Goal: Task Accomplishment & Management: Manage account settings

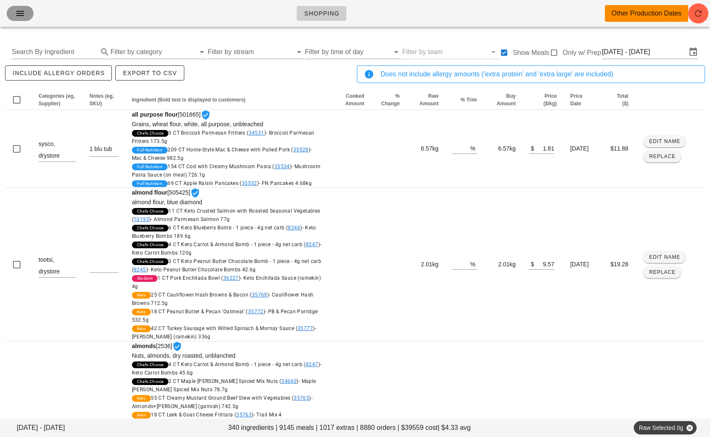
click at [15, 13] on icon "button" at bounding box center [20, 13] width 10 height 10
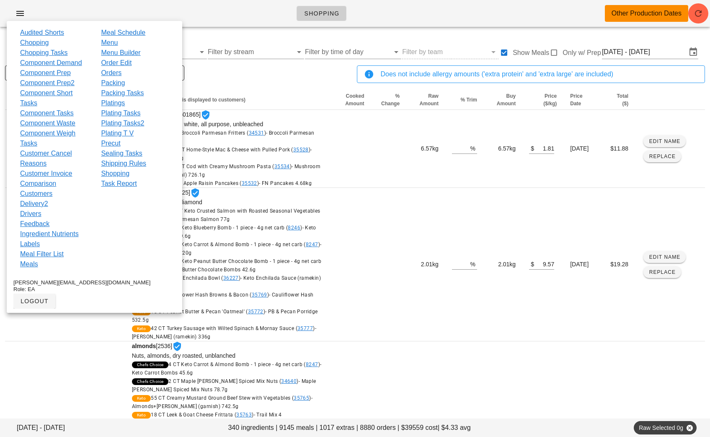
click at [119, 83] on link "Packing" at bounding box center [113, 83] width 24 height 10
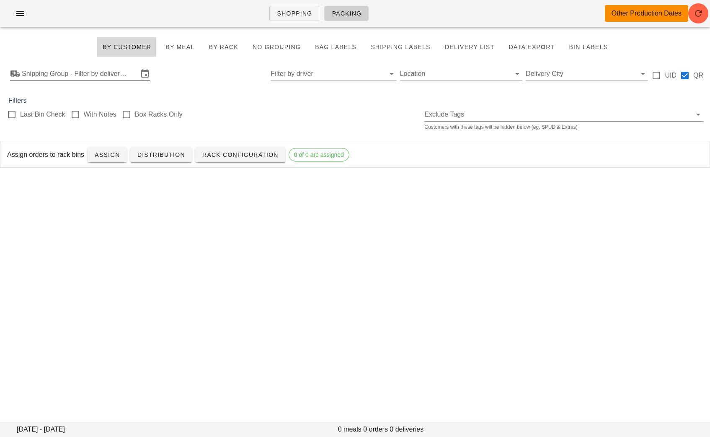
click at [103, 74] on input "Shipping Group - Filter by delivery logistics" at bounding box center [80, 73] width 116 height 13
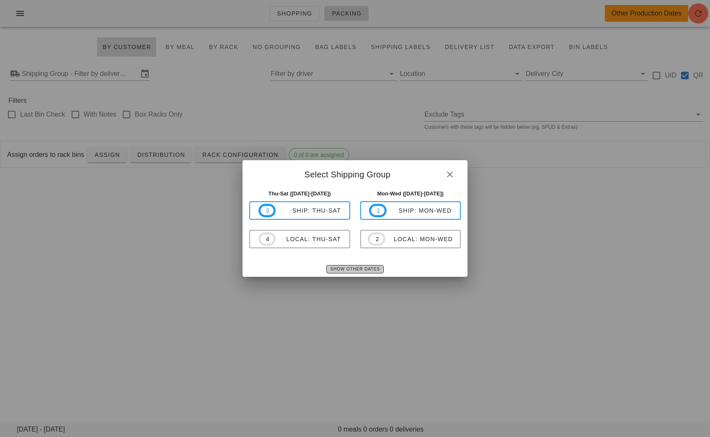
click at [366, 265] on button "Show Other Dates" at bounding box center [354, 269] width 57 height 8
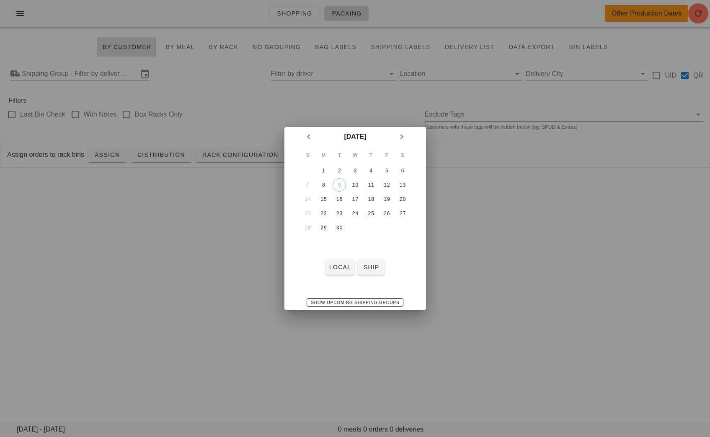
click at [309, 181] on td "7" at bounding box center [307, 184] width 15 height 13
click at [306, 183] on td "7" at bounding box center [307, 184] width 15 height 13
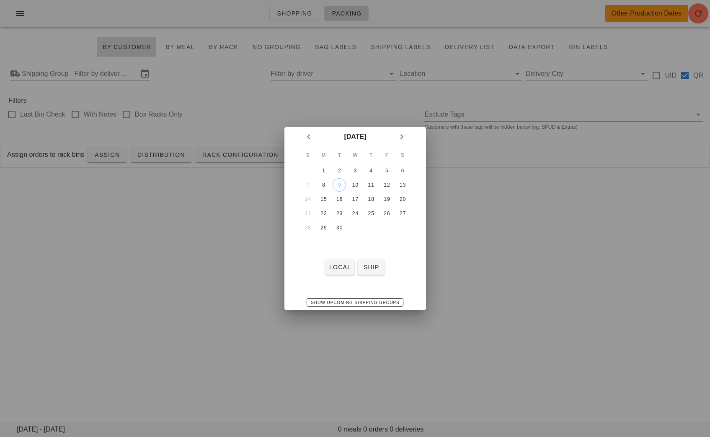
click at [306, 183] on td "7" at bounding box center [307, 184] width 15 height 13
click at [182, 286] on div at bounding box center [355, 218] width 710 height 437
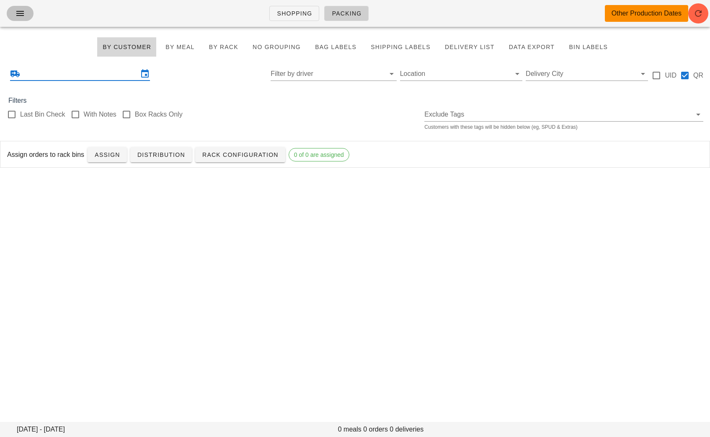
click at [21, 19] on button "button" at bounding box center [20, 13] width 27 height 15
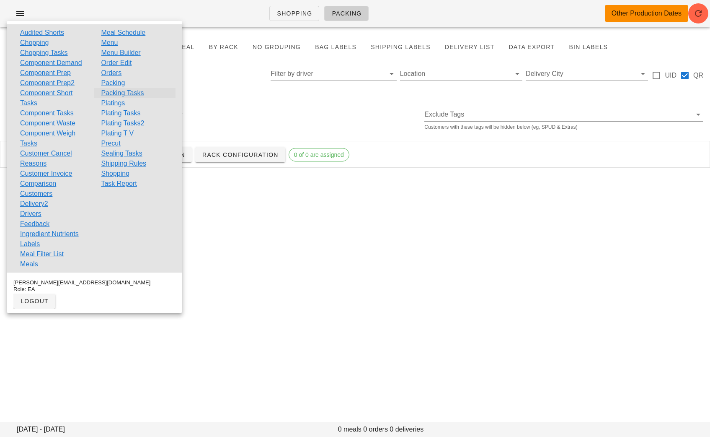
click at [124, 91] on link "Packing Tasks" at bounding box center [122, 93] width 43 height 10
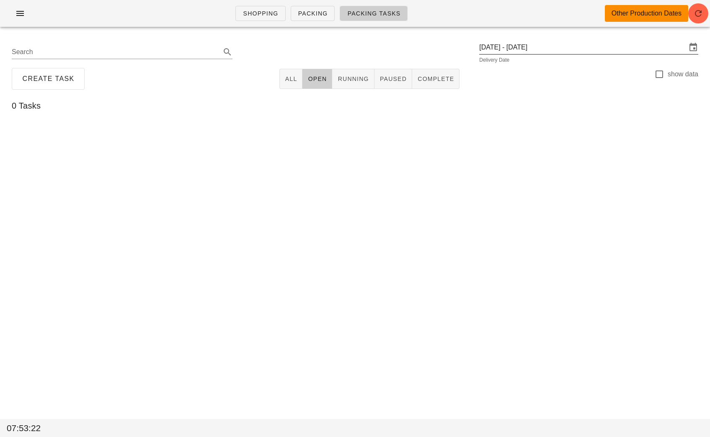
click at [568, 49] on input "[DATE] - [DATE]" at bounding box center [582, 47] width 207 height 13
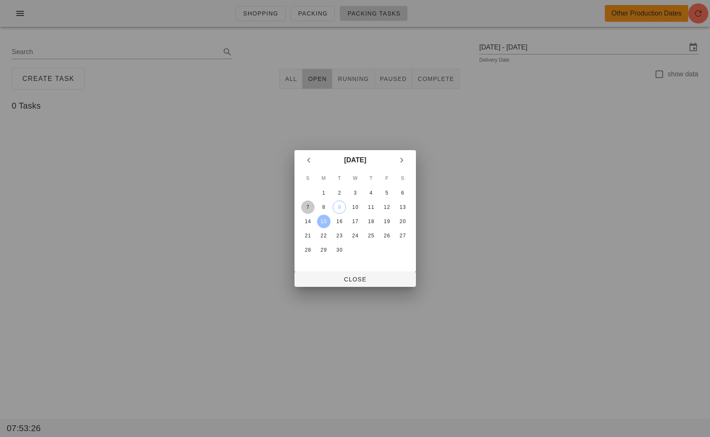
click at [304, 204] on div "7" at bounding box center [307, 207] width 13 height 6
click at [357, 284] on button "Close" at bounding box center [355, 278] width 121 height 15
type input "[DATE]"
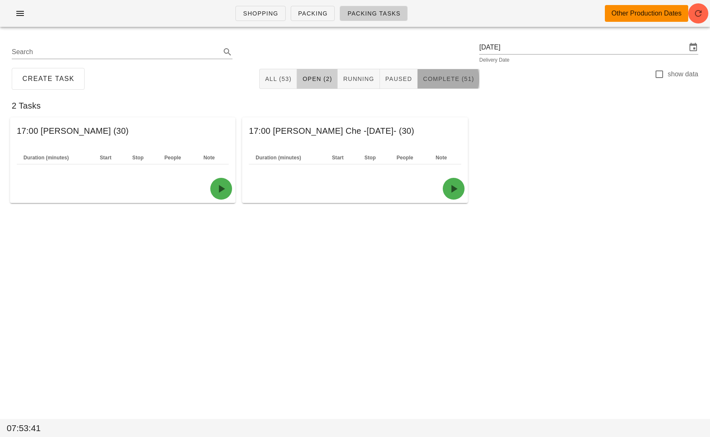
click at [448, 82] on span "Complete (51)" at bounding box center [449, 78] width 52 height 7
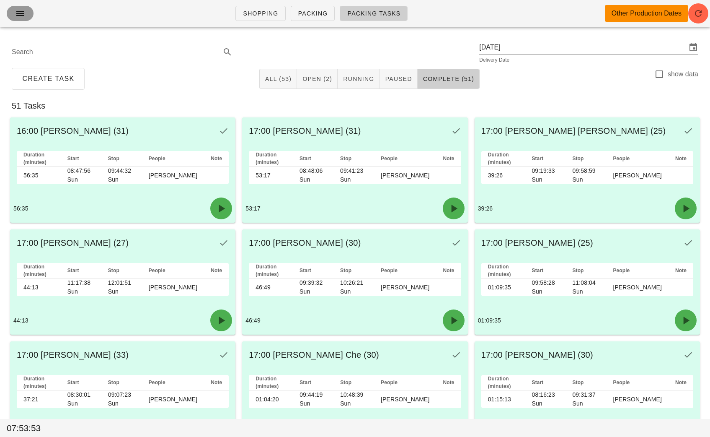
click at [20, 16] on icon "button" at bounding box center [20, 13] width 10 height 10
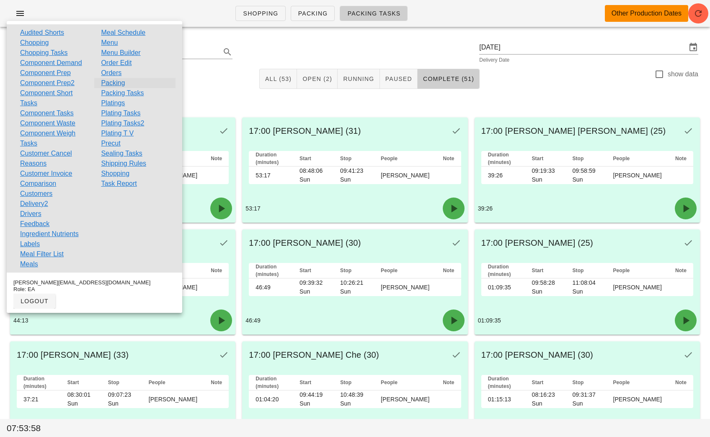
click at [120, 85] on link "Packing" at bounding box center [113, 83] width 24 height 10
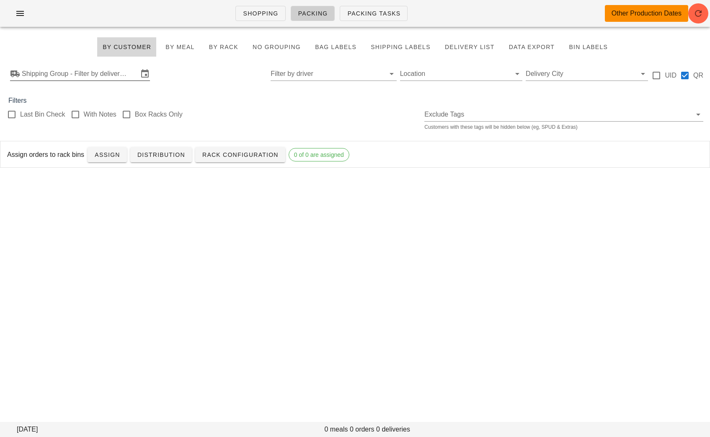
click at [104, 76] on input "Shipping Group - Filter by delivery logistics" at bounding box center [80, 73] width 116 height 13
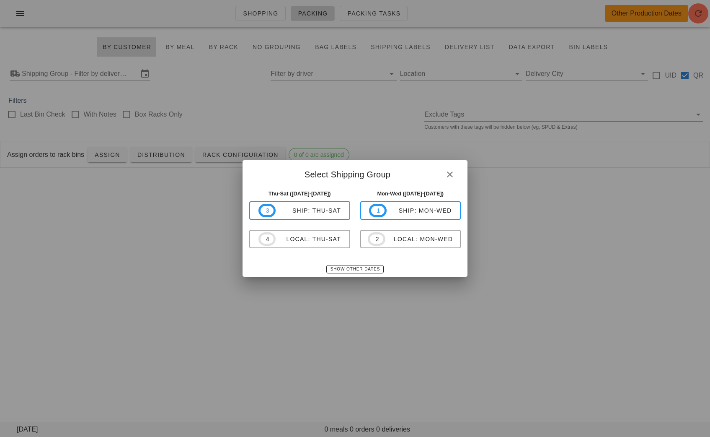
click at [370, 275] on div "Show Other Dates" at bounding box center [355, 268] width 225 height 15
click at [360, 265] on button "Show Other Dates" at bounding box center [354, 269] width 57 height 8
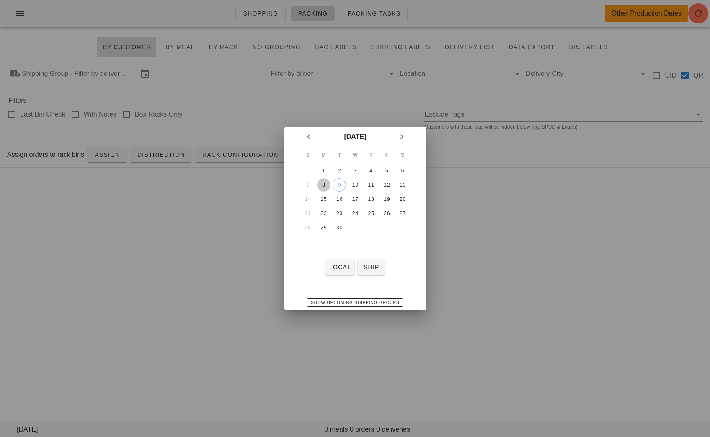
click at [323, 183] on div "8" at bounding box center [323, 185] width 13 height 6
click at [339, 265] on span "local" at bounding box center [340, 267] width 22 height 7
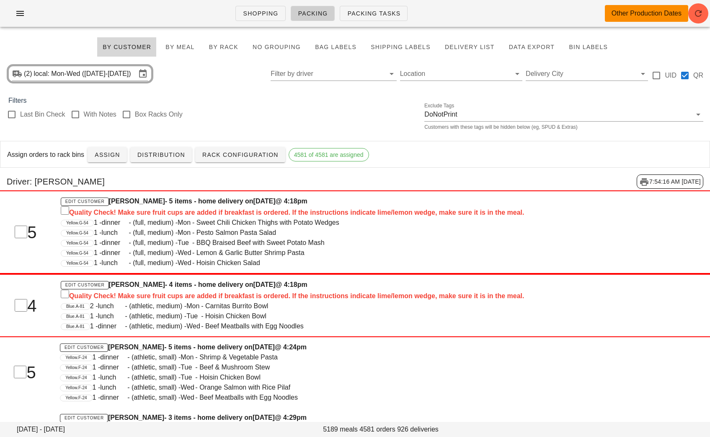
click at [435, 251] on div "Yellow.G-54 1 - dinner - (full, medium) - Wed - Lemon & Garlic Butter Shrimp Pa…" at bounding box center [325, 253] width 529 height 10
click at [448, 311] on div "Blue.A-81 1 - lunch - (athletic, medium) - Tue - Hoisin Chicken Bowl" at bounding box center [325, 316] width 529 height 10
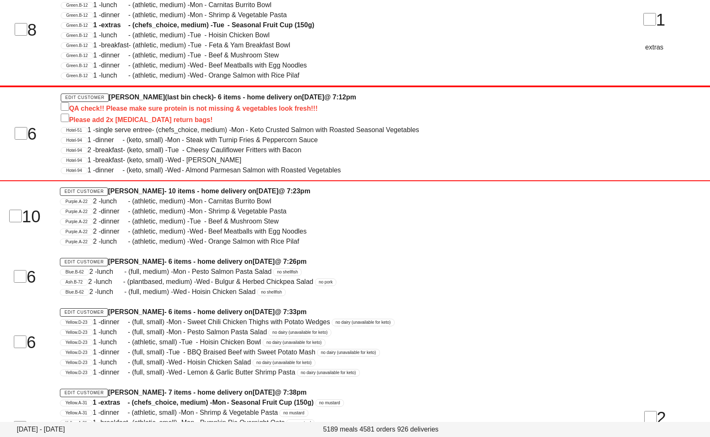
scroll to position [60756, 0]
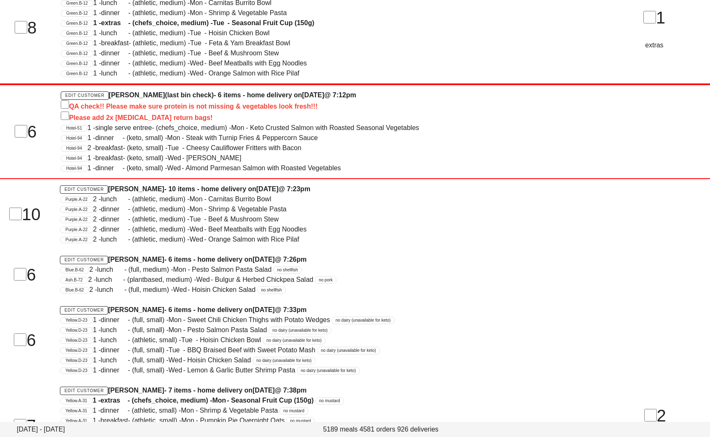
drag, startPoint x: 157, startPoint y: 221, endPoint x: 108, endPoint y: 220, distance: 49.4
click at [108, 254] on h4 "Edit Customer [PERSON_NAME] - 6 items - home delivery [DATE][DATE] 7:26pm" at bounding box center [325, 259] width 530 height 10
copy h4 "[PERSON_NAME]"
click at [421, 274] on div "Ash.B-72 2 - lunch - (plantbased, medium) - Wed - Bulgur & Herbed Chickpea Sala…" at bounding box center [325, 279] width 530 height 10
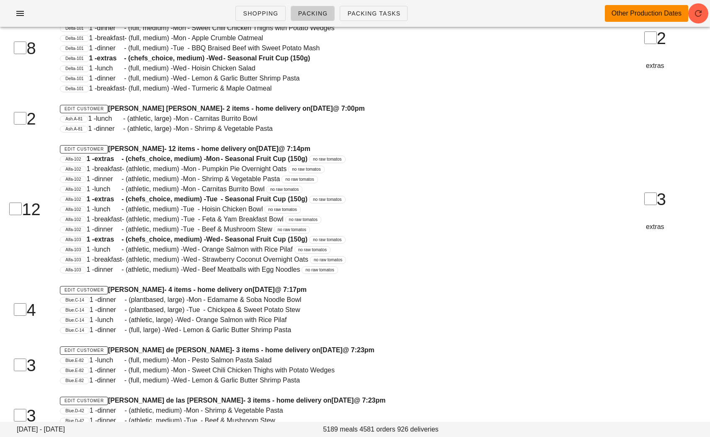
scroll to position [58681, 0]
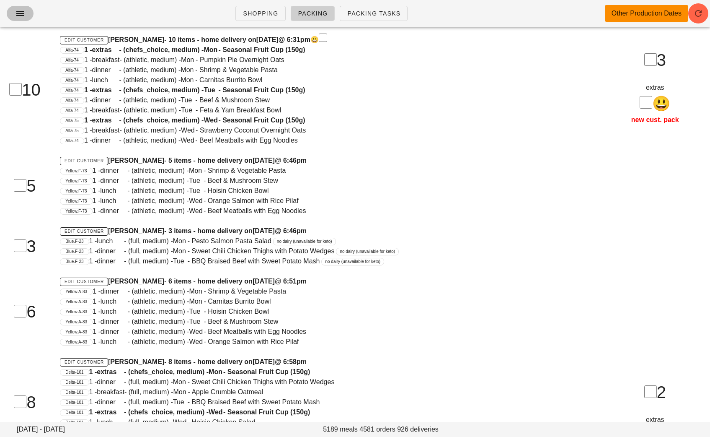
click at [19, 13] on icon "button" at bounding box center [20, 13] width 10 height 10
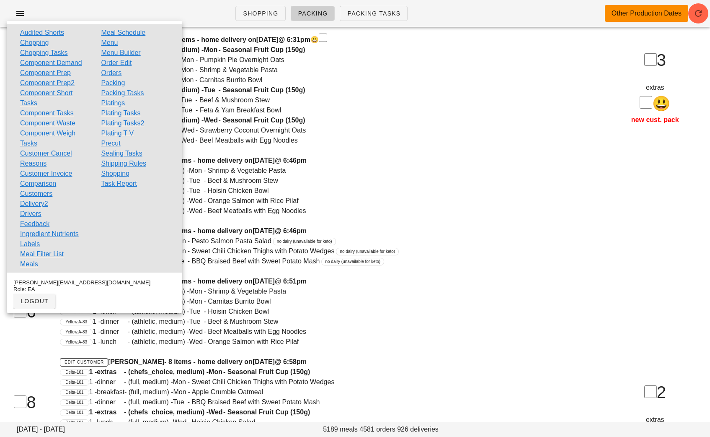
click at [115, 73] on link "Orders" at bounding box center [111, 73] width 21 height 10
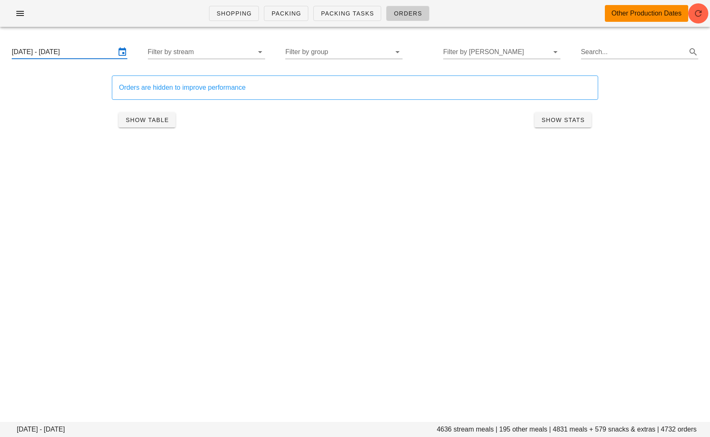
click at [89, 52] on input "[DATE] - [DATE]" at bounding box center [64, 51] width 104 height 13
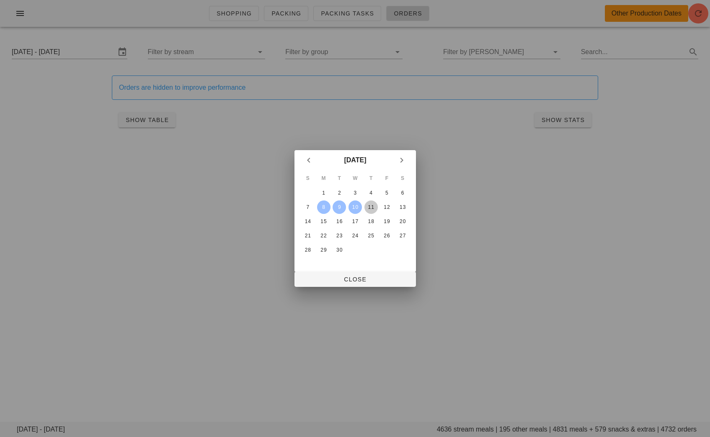
click at [367, 204] on div "11" at bounding box center [370, 207] width 13 height 6
click at [402, 206] on div "13" at bounding box center [402, 207] width 13 height 6
click at [358, 279] on span "Close" at bounding box center [355, 279] width 108 height 7
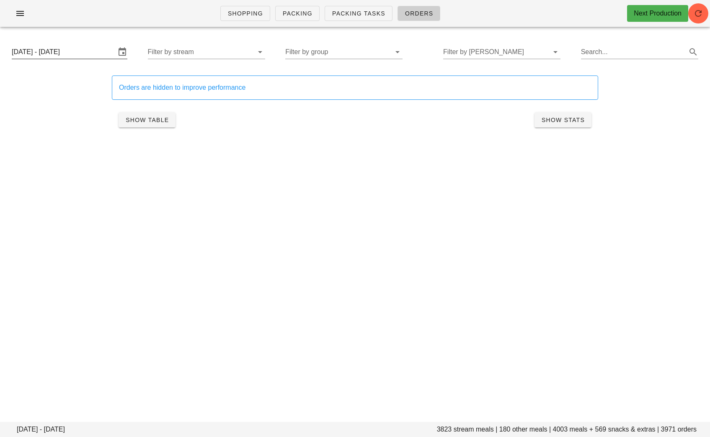
click at [70, 53] on input "[DATE] - [DATE]" at bounding box center [64, 51] width 104 height 13
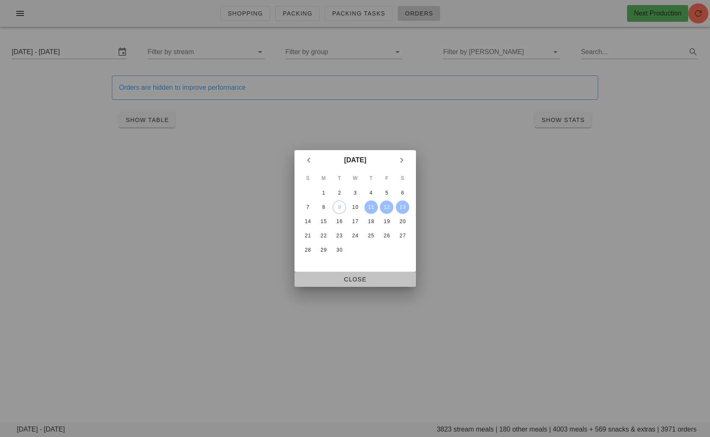
click at [334, 276] on span "Close" at bounding box center [355, 279] width 108 height 7
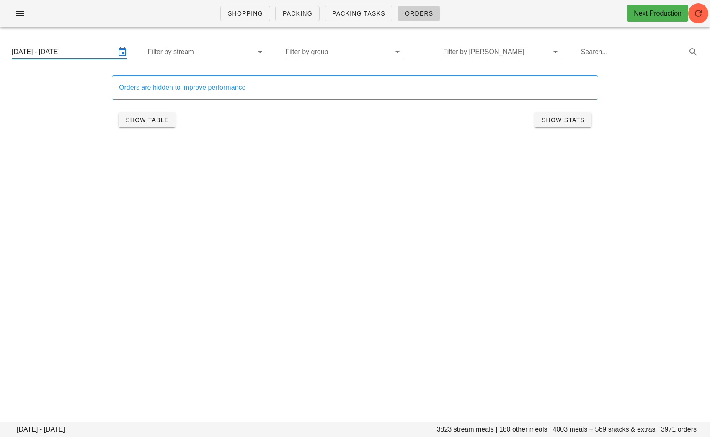
click at [348, 55] on input "Filter by group" at bounding box center [337, 51] width 104 height 13
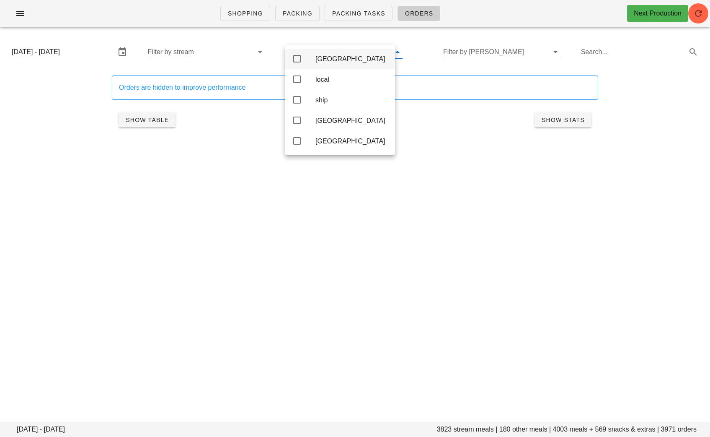
click at [348, 56] on div "[GEOGRAPHIC_DATA]" at bounding box center [351, 59] width 73 height 8
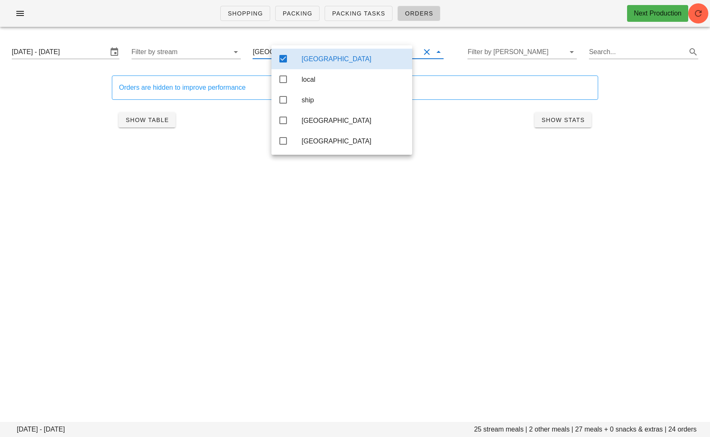
click at [446, 185] on div "Shopping Packing Packing Tasks Orders Next Production [DATE] - [DATE] stream me…" at bounding box center [355, 218] width 710 height 437
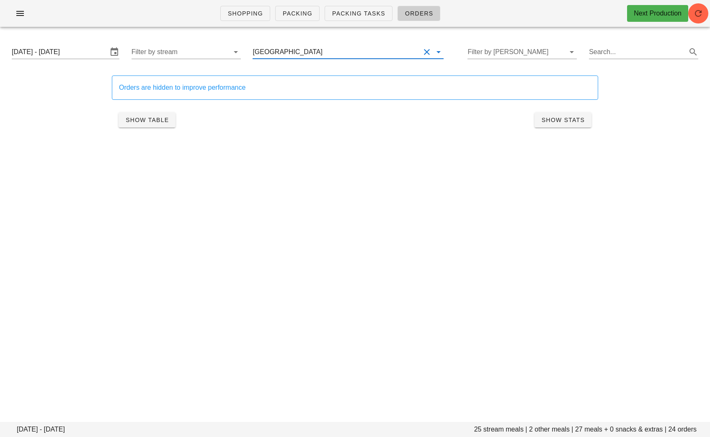
click at [345, 48] on input "text" at bounding box center [372, 51] width 96 height 13
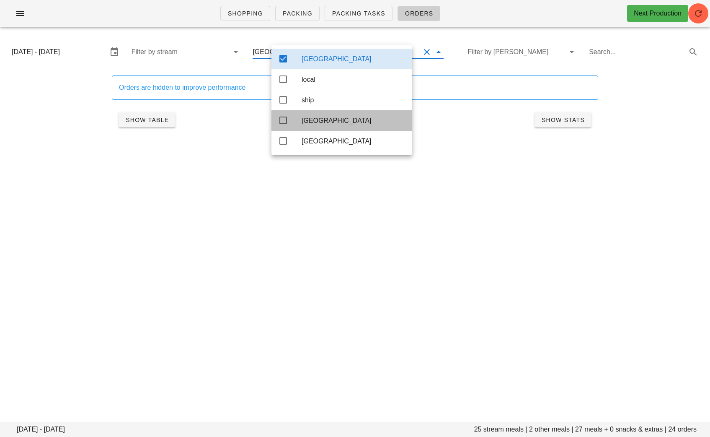
click at [281, 124] on icon at bounding box center [283, 120] width 10 height 10
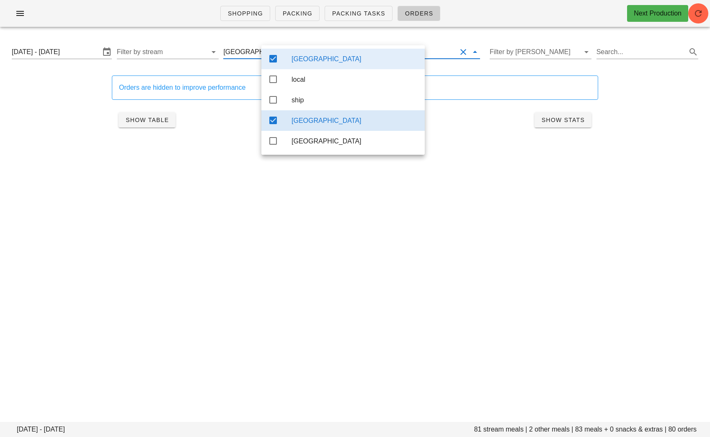
click at [272, 54] on icon at bounding box center [273, 59] width 10 height 10
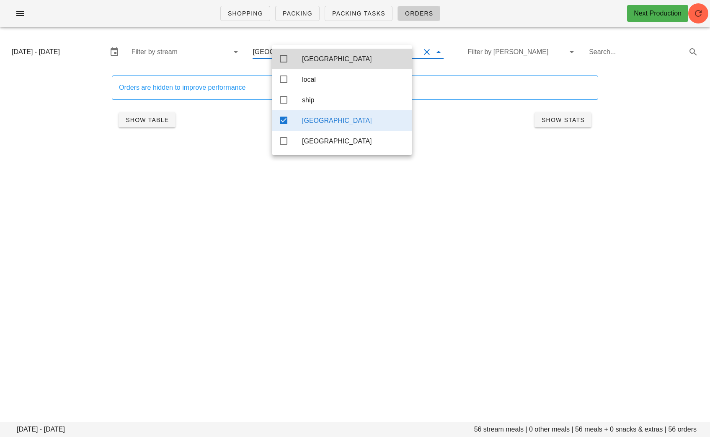
click at [416, 299] on div "Shopping Packing Packing Tasks Orders Next Production [DATE] - [DATE] stream me…" at bounding box center [355, 218] width 710 height 437
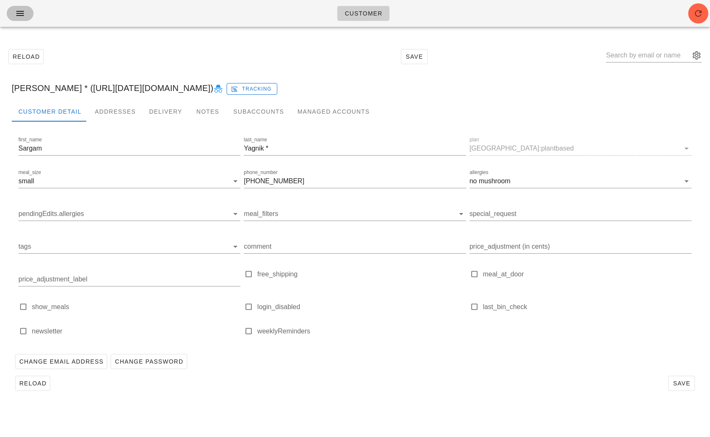
click at [17, 8] on button "button" at bounding box center [20, 13] width 27 height 15
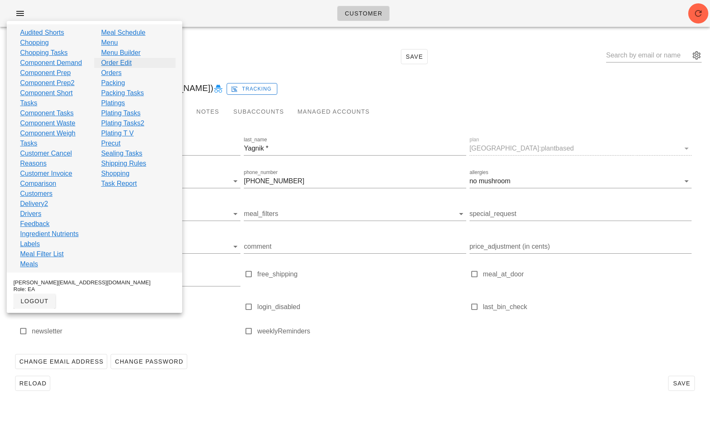
click at [127, 62] on link "Order Edit" at bounding box center [116, 63] width 31 height 10
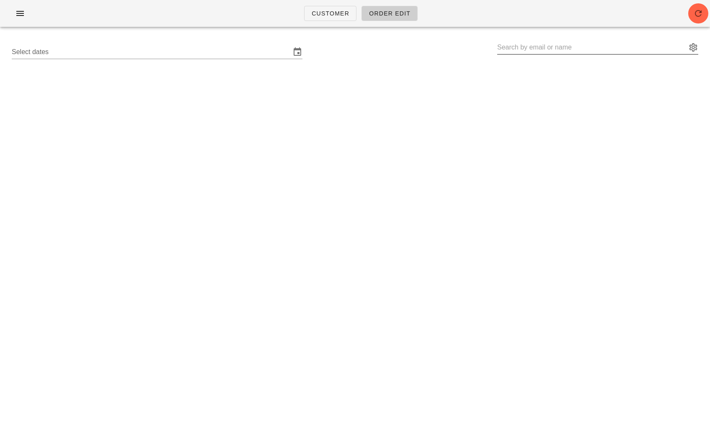
click at [544, 44] on input "text" at bounding box center [591, 47] width 189 height 13
paste input "kptegs@gmail.com"
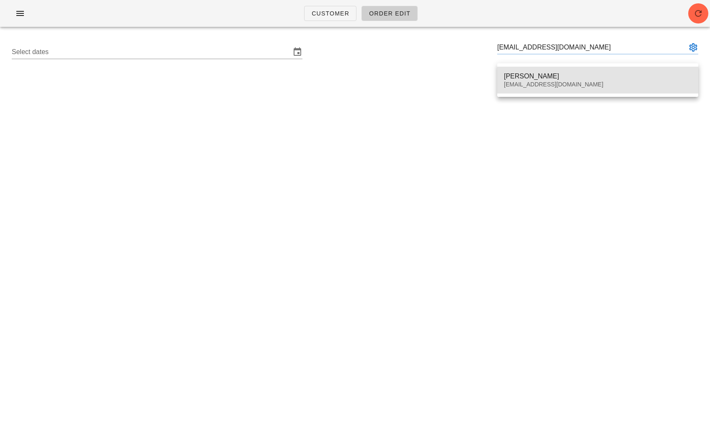
click at [531, 75] on div "[PERSON_NAME]" at bounding box center [598, 76] width 188 height 8
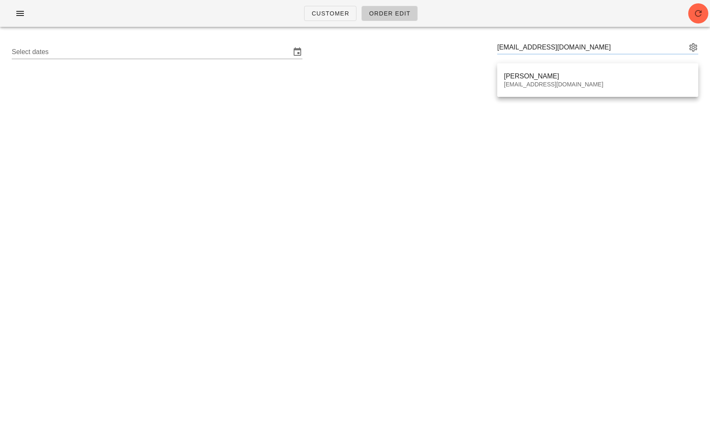
type input "Karl Tegenfeldt (kptegs@gmail.com)"
click at [191, 55] on input "Select dates" at bounding box center [151, 51] width 279 height 13
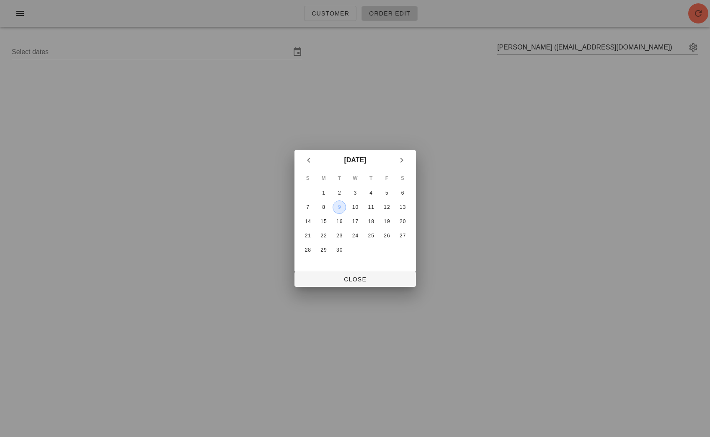
click at [338, 207] on div "9" at bounding box center [339, 207] width 13 height 6
click at [361, 282] on span "Close" at bounding box center [355, 279] width 108 height 7
type input "Sunday September 7 - Saturday September 13"
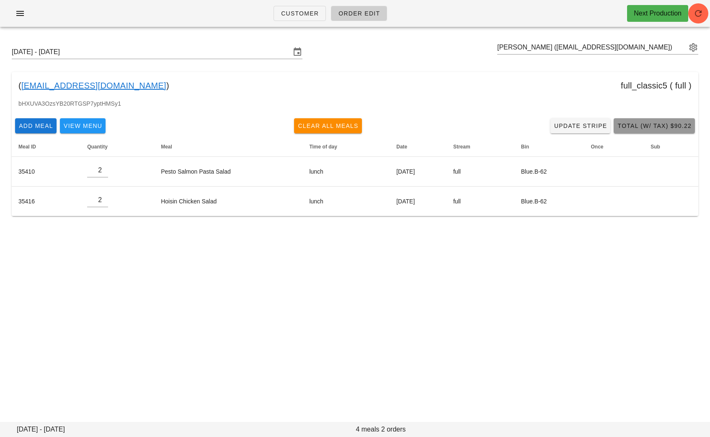
click at [662, 120] on button "Total (w/ Tax) $90.22" at bounding box center [654, 125] width 81 height 15
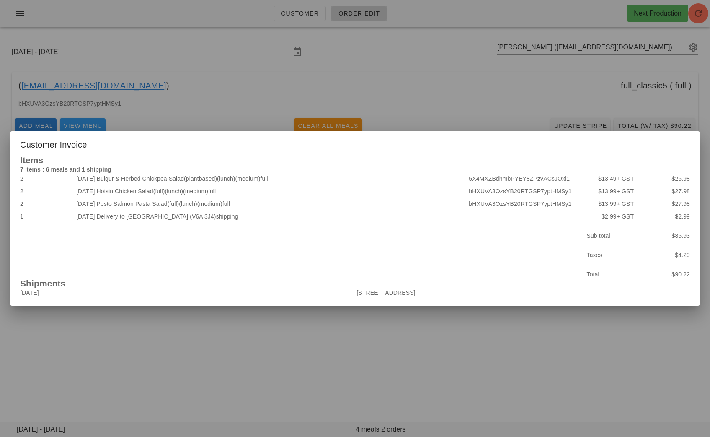
click at [324, 331] on div at bounding box center [355, 218] width 710 height 437
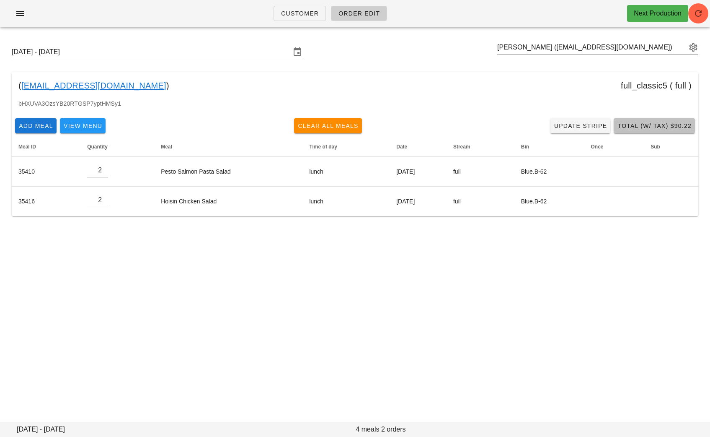
click at [661, 123] on span "Total (w/ Tax) $90.22" at bounding box center [654, 125] width 75 height 7
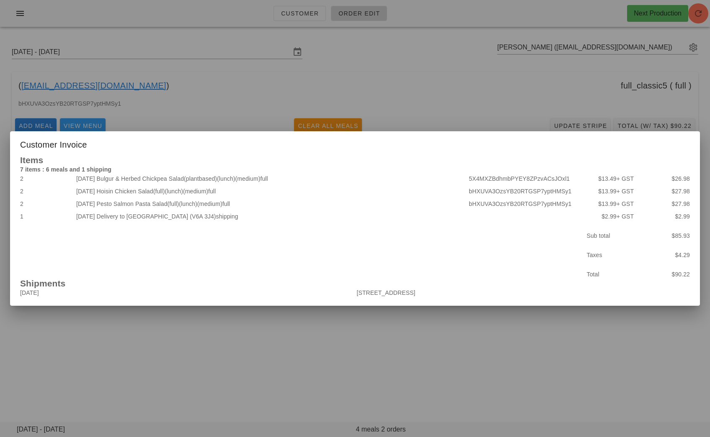
click at [285, 347] on div at bounding box center [355, 218] width 710 height 437
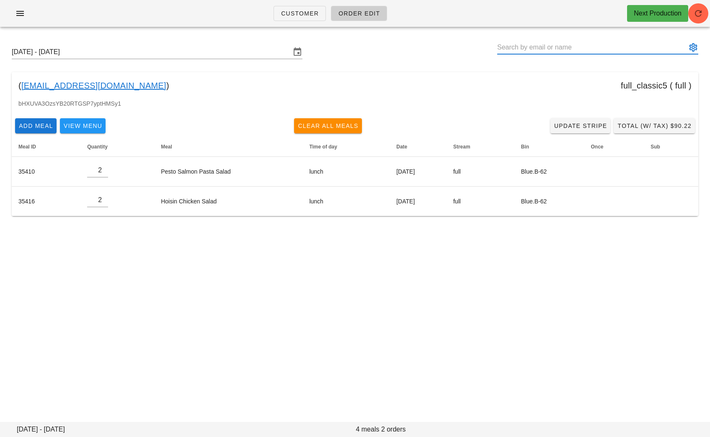
drag, startPoint x: 615, startPoint y: 50, endPoint x: 598, endPoint y: 50, distance: 16.8
click at [599, 50] on input "text" at bounding box center [591, 47] width 189 height 13
drag, startPoint x: 109, startPoint y: 90, endPoint x: 6, endPoint y: 85, distance: 103.2
click at [6, 85] on div "Sunday September 7 - Saturday September 13 ( kptegs@gmail.com ) full_classic5 (…" at bounding box center [355, 131] width 710 height 194
copy div "( kptegs@gmail.com )"
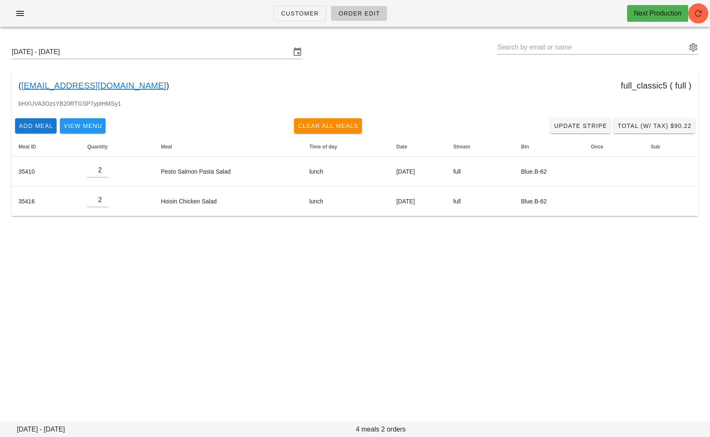
click at [139, 95] on div "( kptegs@gmail.com ) full_classic5 ( full )" at bounding box center [355, 85] width 687 height 27
click at [60, 82] on link "kptegs@gmail.com" at bounding box center [93, 85] width 145 height 13
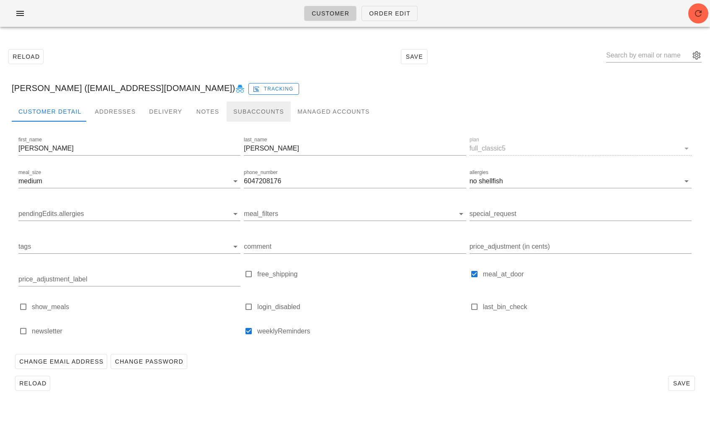
click at [250, 111] on div "Subaccounts" at bounding box center [259, 111] width 64 height 20
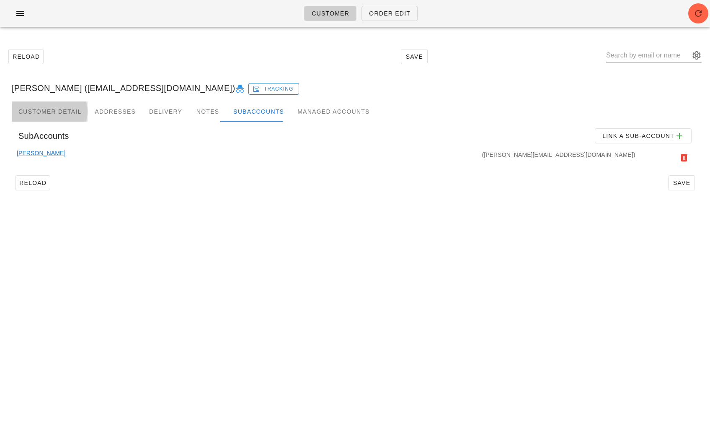
click at [46, 117] on div "Customer Detail" at bounding box center [50, 111] width 76 height 20
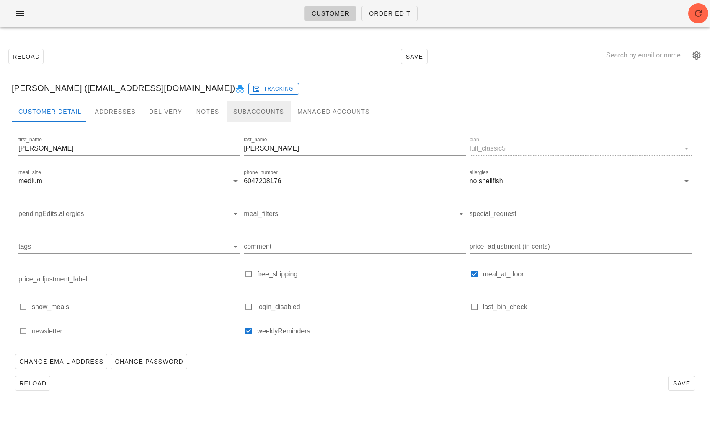
click at [259, 118] on div "Subaccounts" at bounding box center [259, 111] width 64 height 20
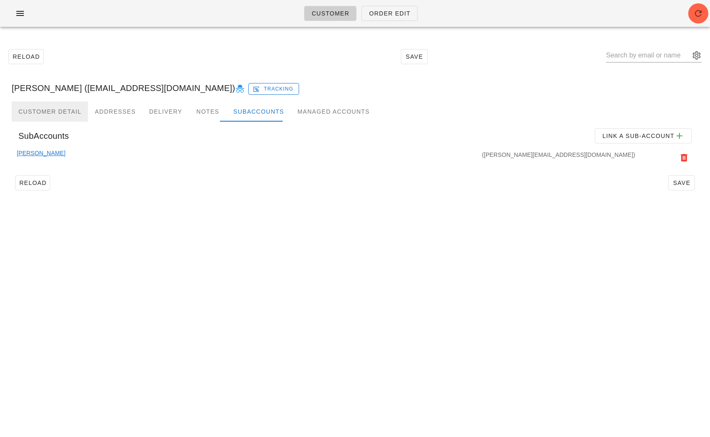
click at [54, 109] on div "Customer Detail" at bounding box center [50, 111] width 76 height 20
click at [38, 151] on link "[PERSON_NAME]" at bounding box center [41, 157] width 49 height 18
